Goal: Task Accomplishment & Management: Use online tool/utility

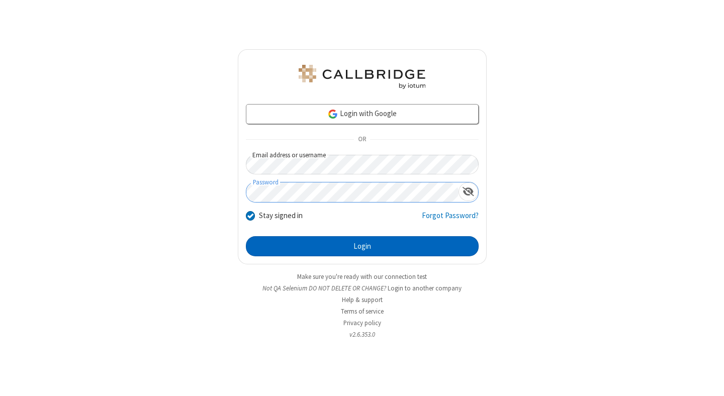
click at [362, 246] on button "Login" at bounding box center [362, 246] width 233 height 20
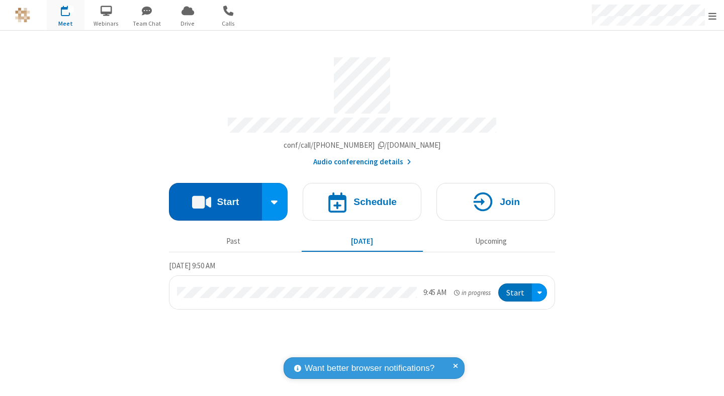
click at [215, 197] on button "Start" at bounding box center [215, 202] width 93 height 38
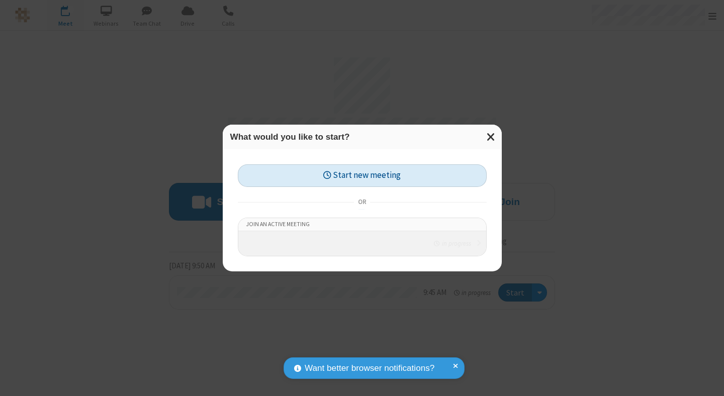
click at [362, 172] on button "Start new meeting" at bounding box center [362, 175] width 249 height 23
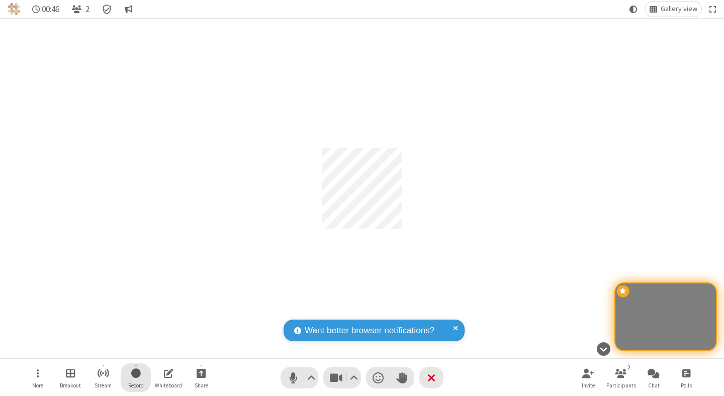
click at [136, 377] on span "Start recording" at bounding box center [136, 373] width 10 height 13
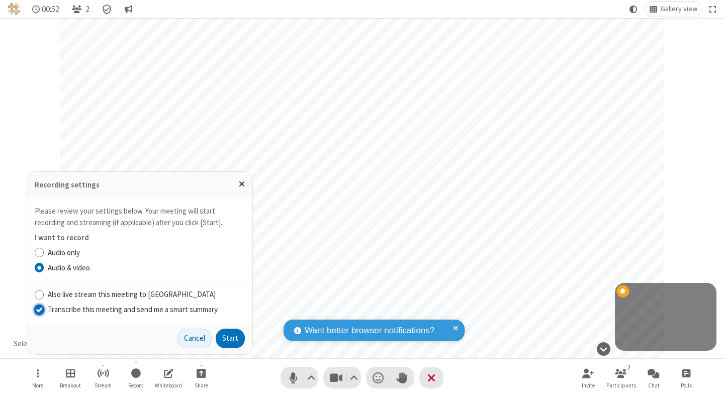
click at [39, 309] on input "Transcribe this meeting and send me a smart summary" at bounding box center [40, 309] width 10 height 11
click at [146, 267] on label "Audio & video" at bounding box center [146, 268] width 197 height 12
click at [44, 267] on input "Audio & video" at bounding box center [40, 267] width 10 height 11
click at [230, 338] on button "Start" at bounding box center [230, 339] width 29 height 20
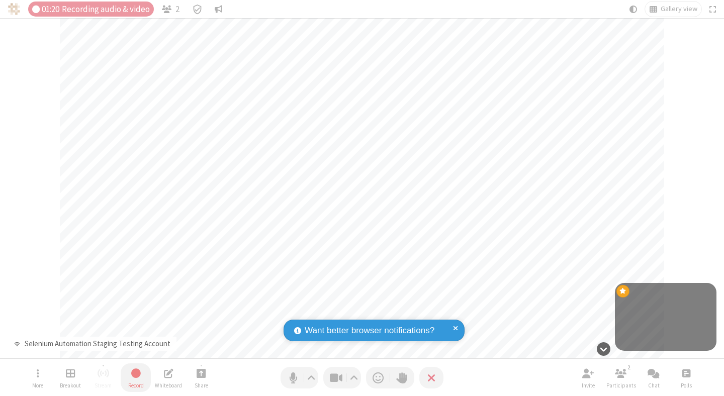
click at [136, 377] on span "Stop recording" at bounding box center [136, 373] width 12 height 13
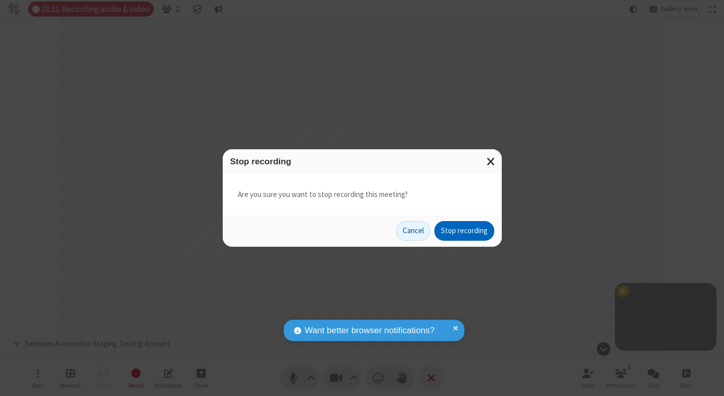
click at [464, 231] on button "Stop recording" at bounding box center [464, 231] width 60 height 20
